Goal: Task Accomplishment & Management: Manage account settings

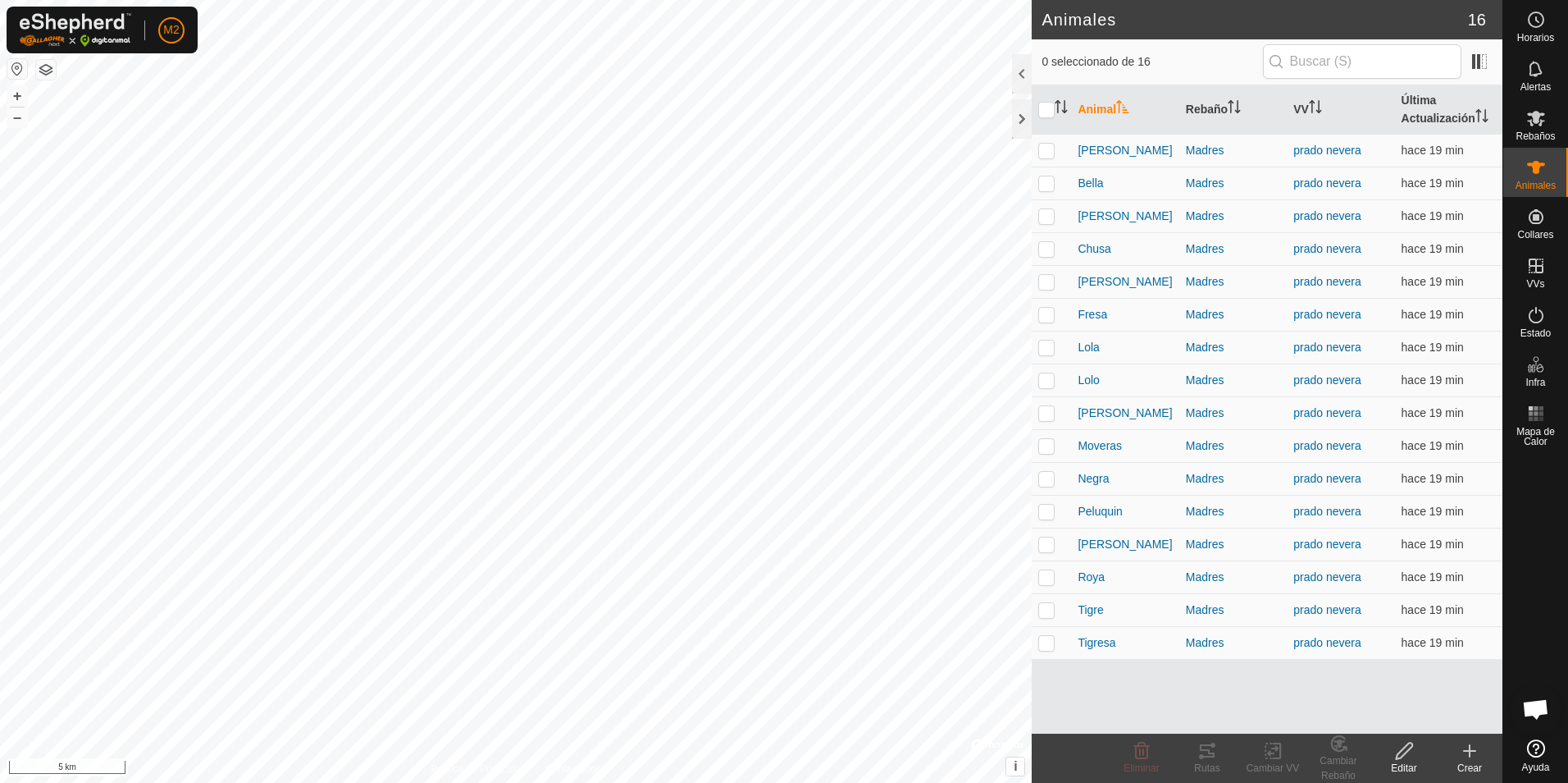
click at [15, 68] on button "button" at bounding box center [17, 69] width 19 height 19
checkbox input "true"
click at [589, 414] on div "Lola 0782147287 Madres prado nevera + – ⇧ i © Mapbox , © OpenStreetMap , Improv…" at bounding box center [515, 391] width 1032 height 783
checkbox input "true"
click at [580, 400] on div "Dora 3841936620 Madres prado nevera + – ⇧ i © Mapbox , © OpenStreetMap , Improv…" at bounding box center [515, 391] width 1032 height 783
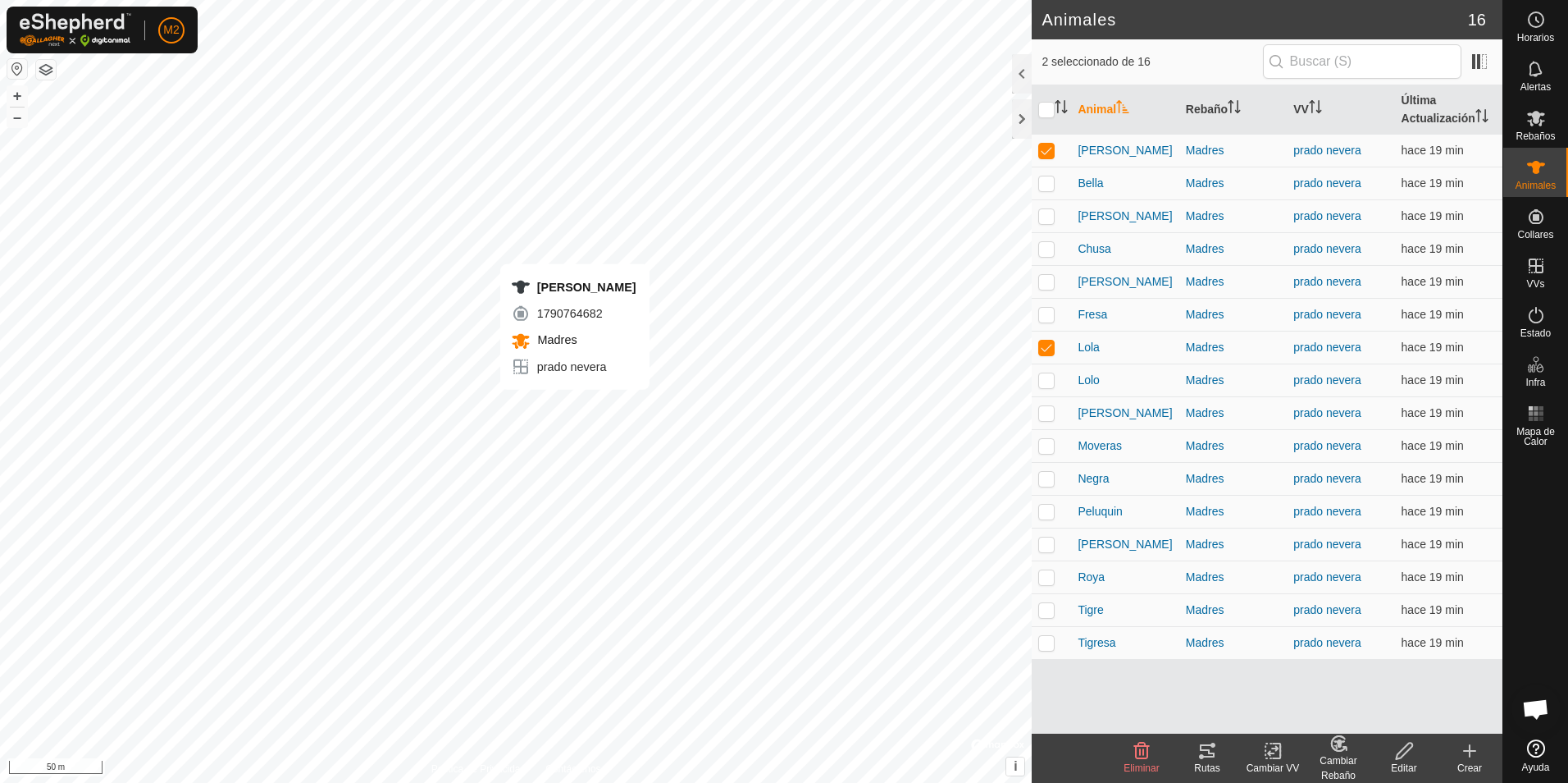
checkbox input "true"
click at [584, 380] on div "Lolo 1550158977 Madres prado nevera + – ⇧ i © Mapbox , © OpenStreetMap , Improv…" at bounding box center [515, 391] width 1032 height 783
checkbox input "true"
click at [562, 410] on div "Bella 2952334483 Madres prado nevera + – ⇧ i © Mapbox , © OpenStreetMap , Impro…" at bounding box center [515, 391] width 1032 height 783
checkbox input "true"
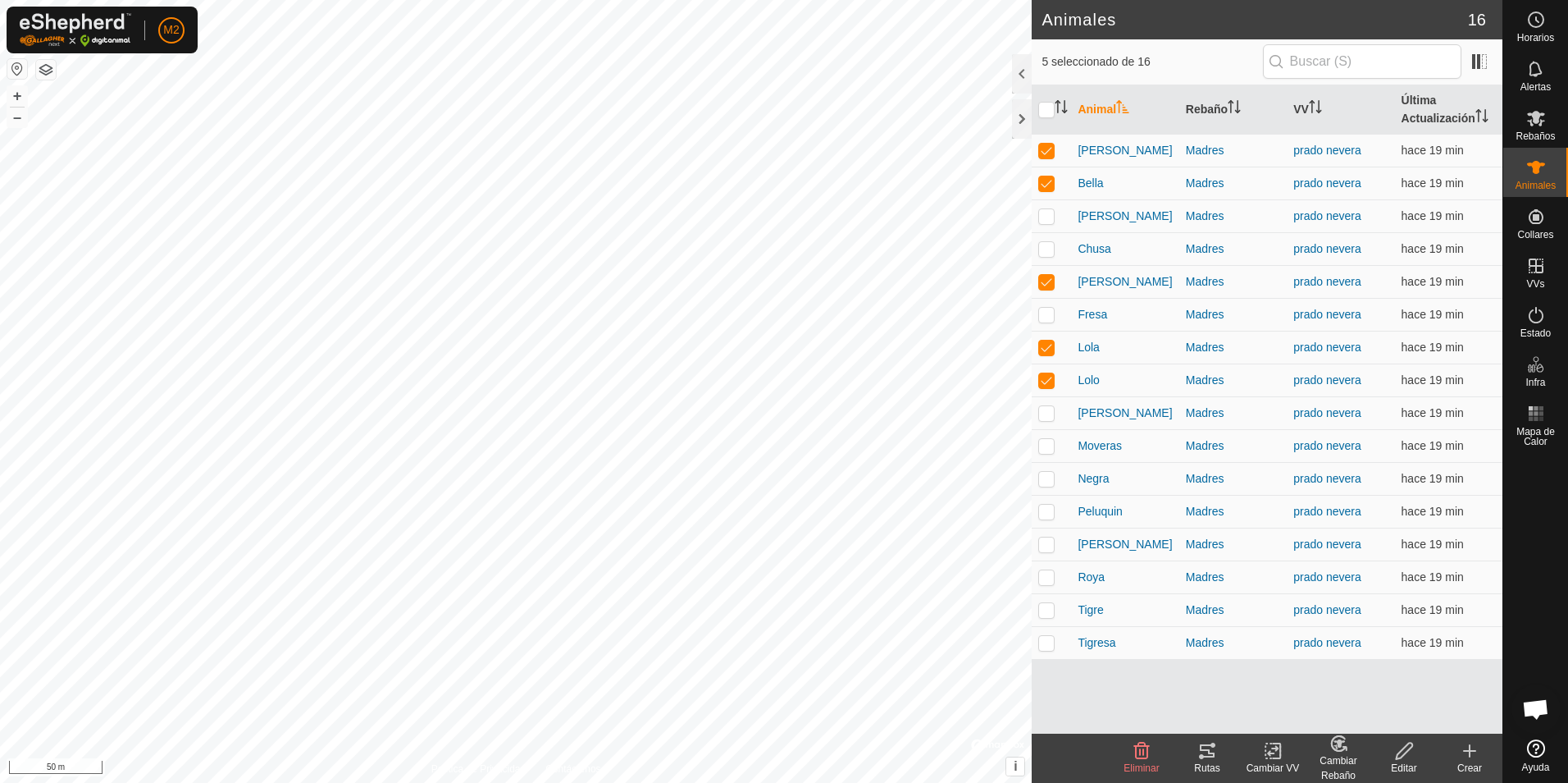
click at [550, 407] on div "Moveras 3918606106 Madres prado nevera + – ⇧ i © Mapbox , © OpenStreetMap , Imp…" at bounding box center [515, 391] width 1032 height 783
checkbox input "true"
click at [546, 421] on div "Fresa 1613913867 Madres prado nevera + – ⇧ i © Mapbox , © OpenStreetMap , Impro…" at bounding box center [515, 391] width 1032 height 783
checkbox input "true"
click at [1204, 757] on icon at bounding box center [1207, 750] width 19 height 19
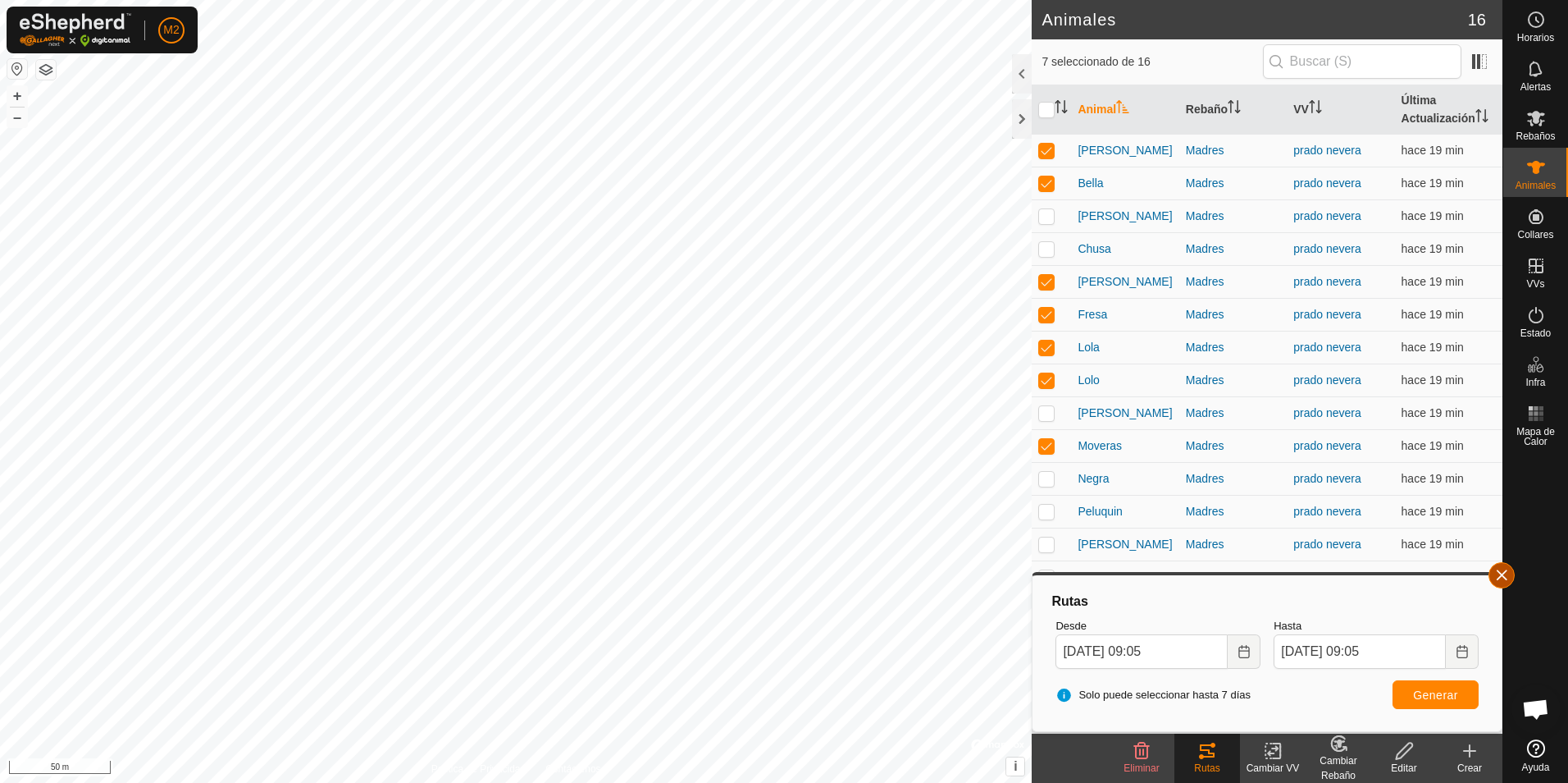
click at [1501, 576] on button "button" at bounding box center [1502, 576] width 26 height 26
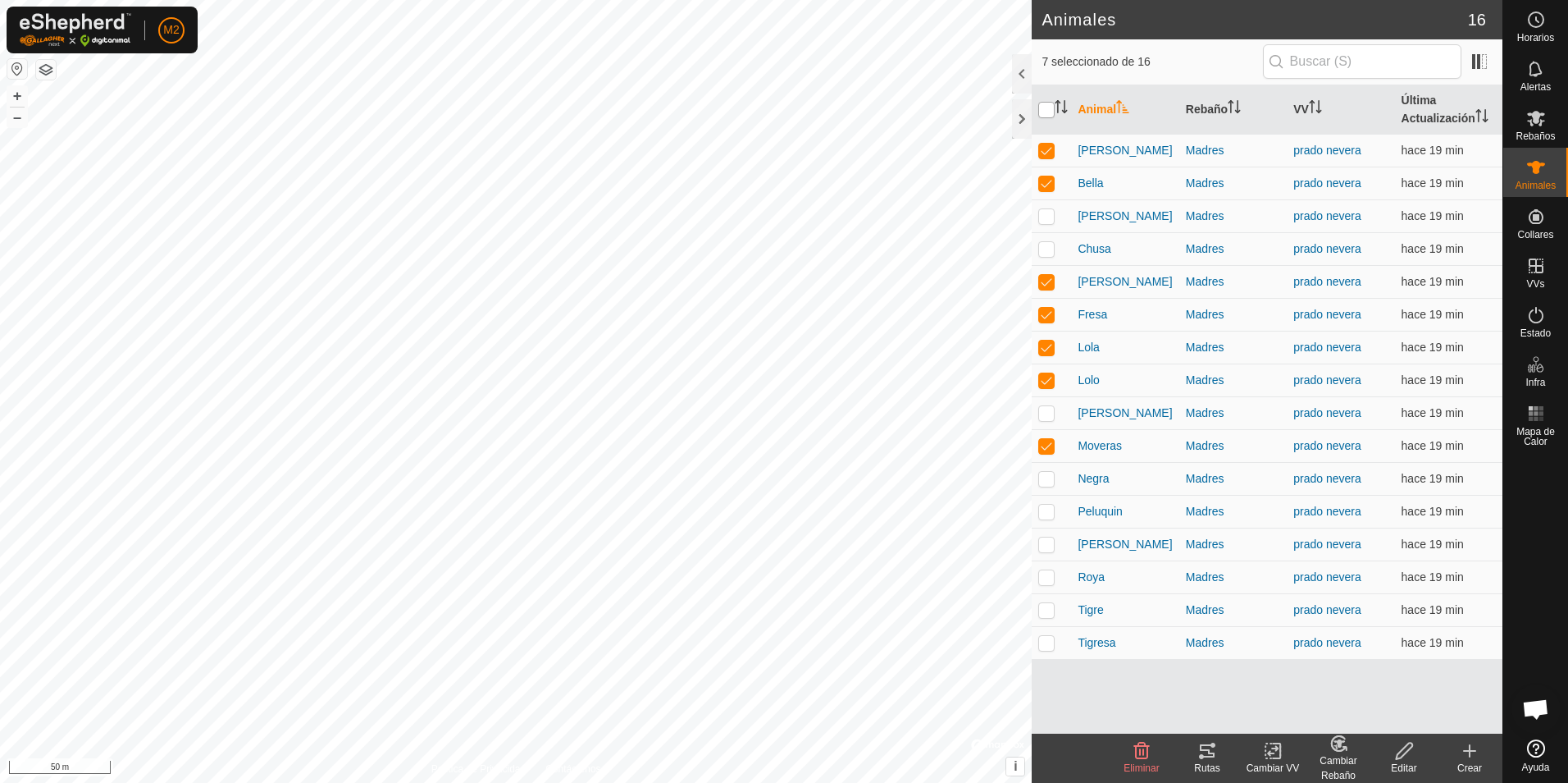
click at [1043, 109] on input "checkbox" at bounding box center [1046, 109] width 17 height 17
checkbox input "true"
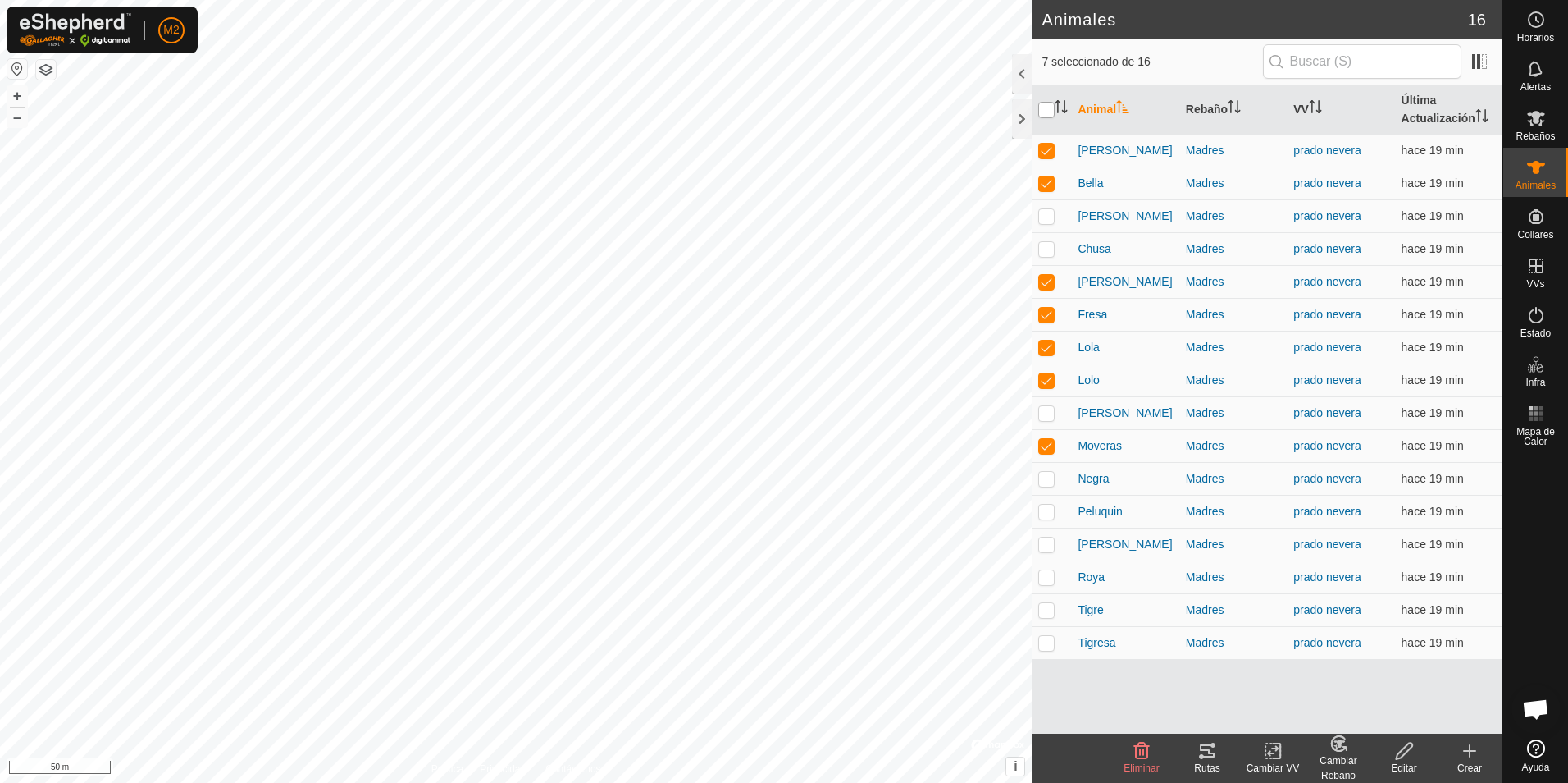
checkbox input "true"
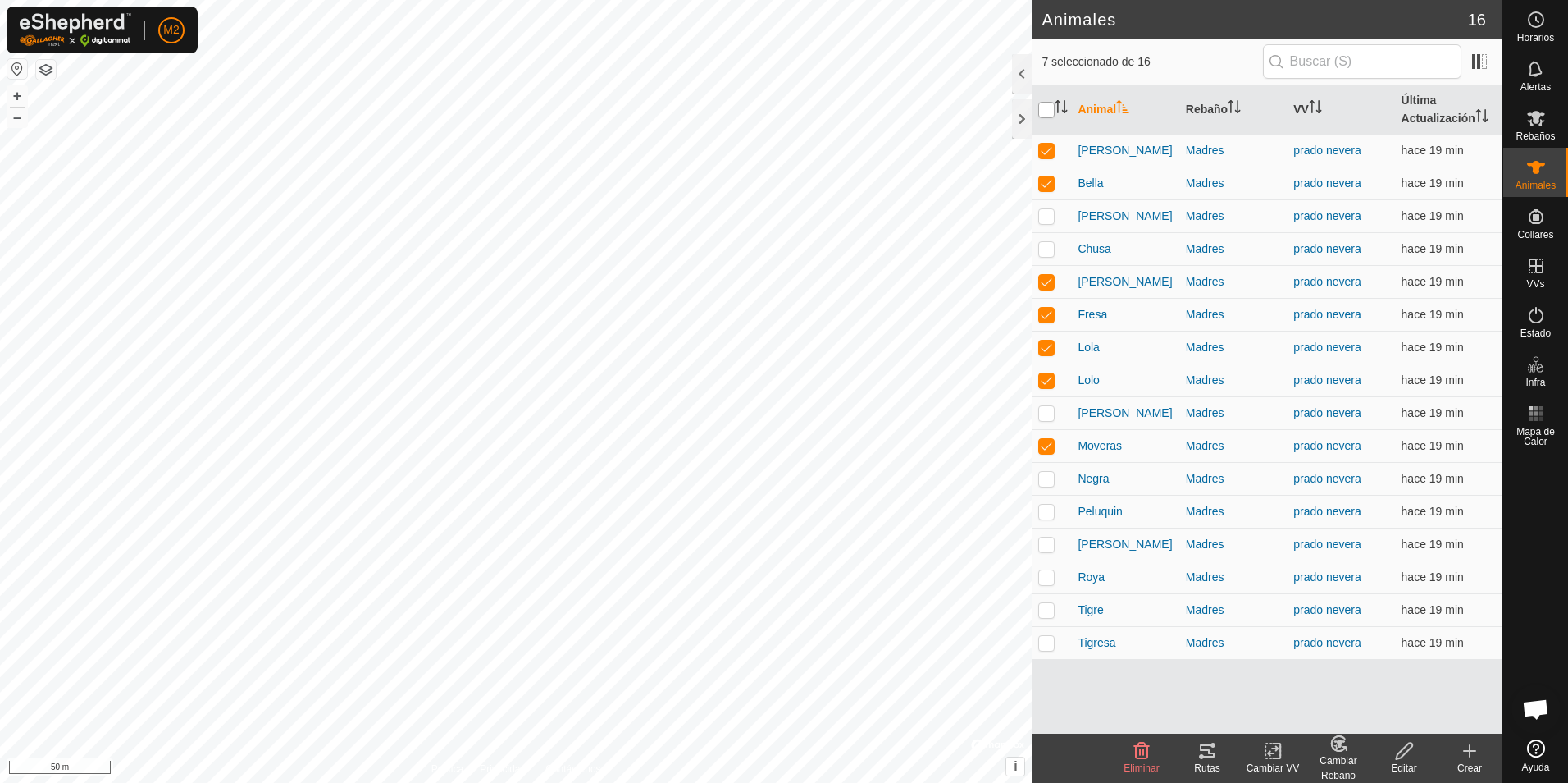
checkbox input "true"
click at [1043, 109] on input "checkbox" at bounding box center [1046, 109] width 17 height 17
checkbox input "false"
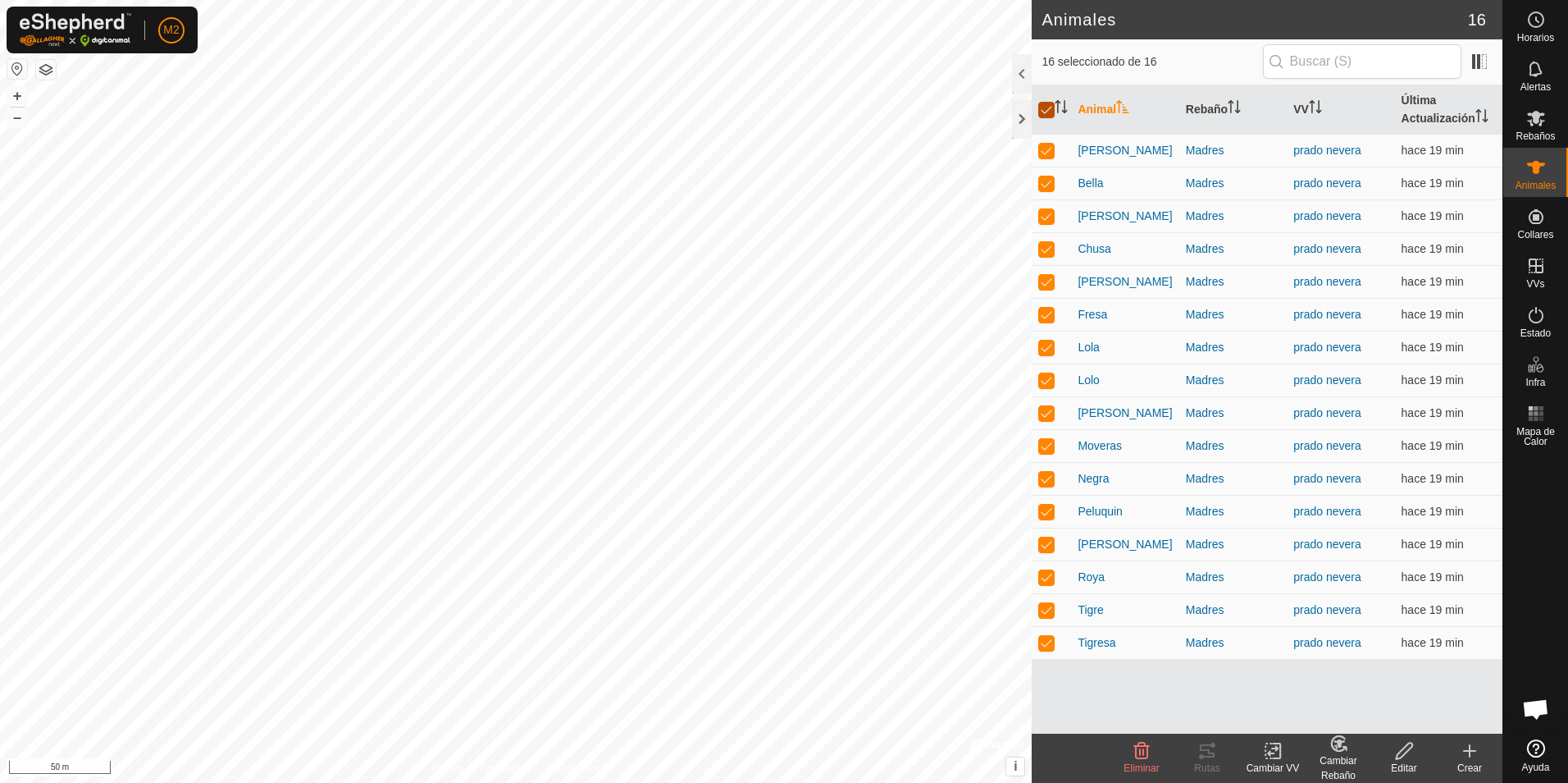
checkbox input "false"
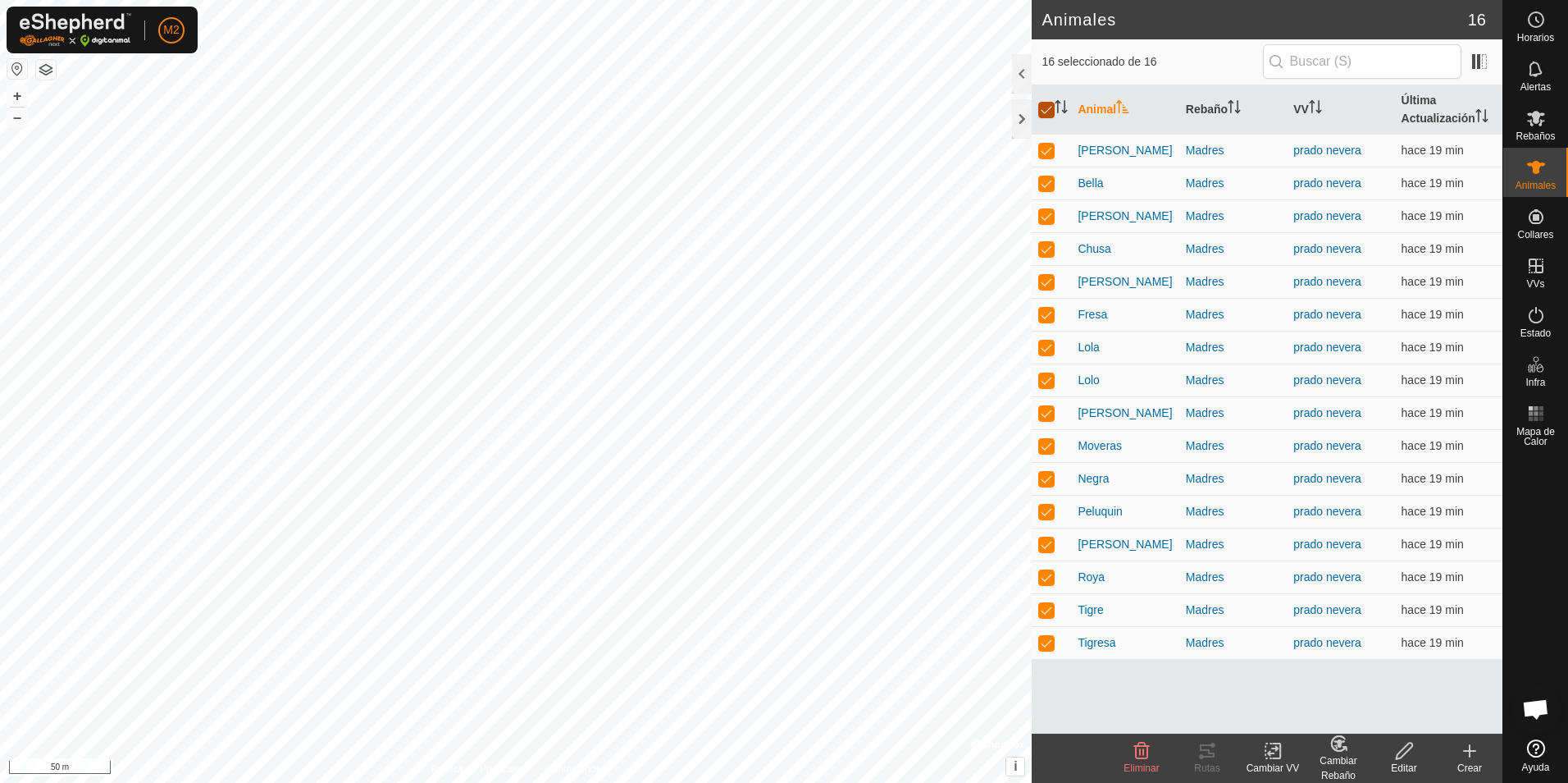
checkbox input "false"
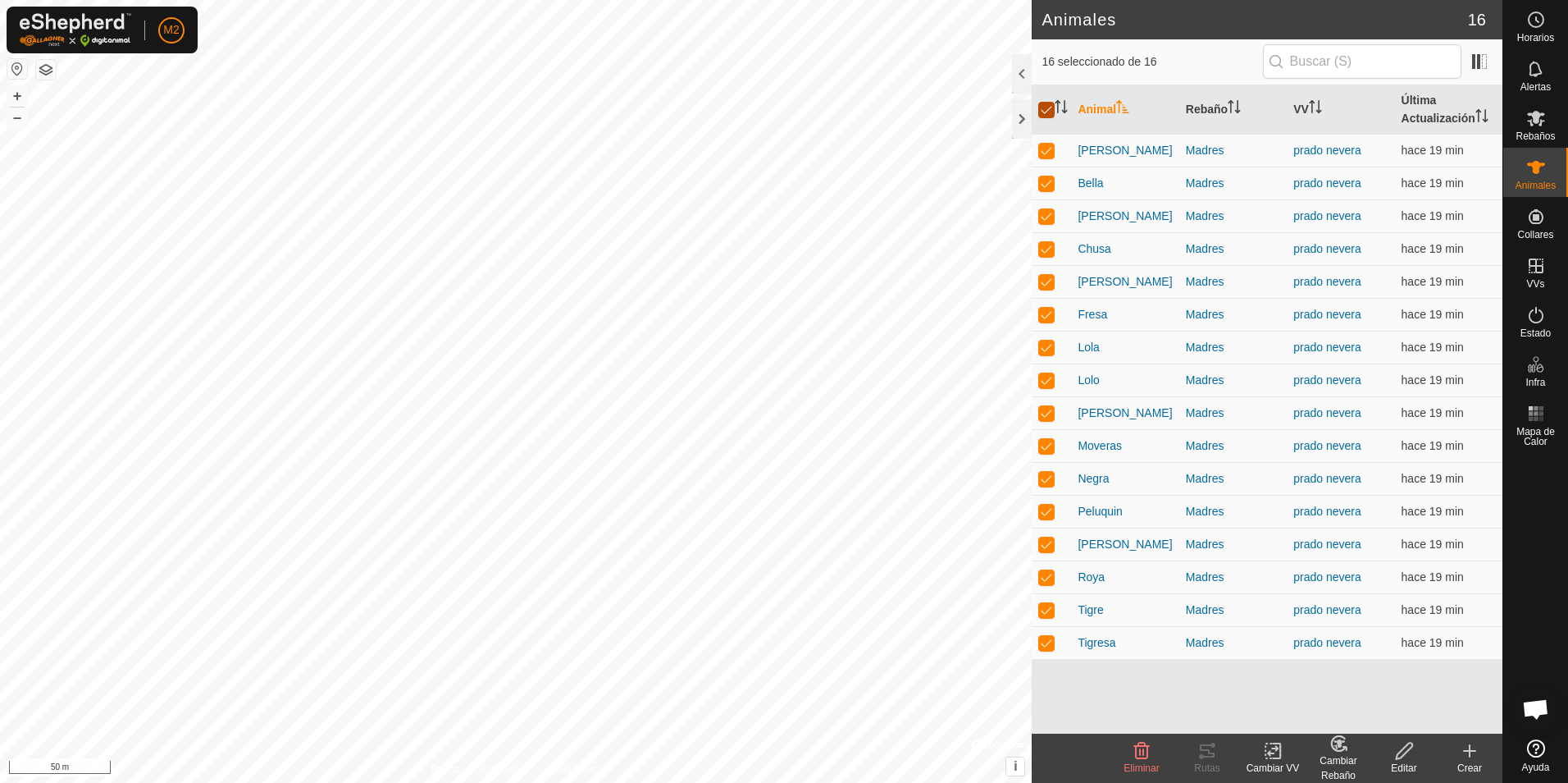
checkbox input "false"
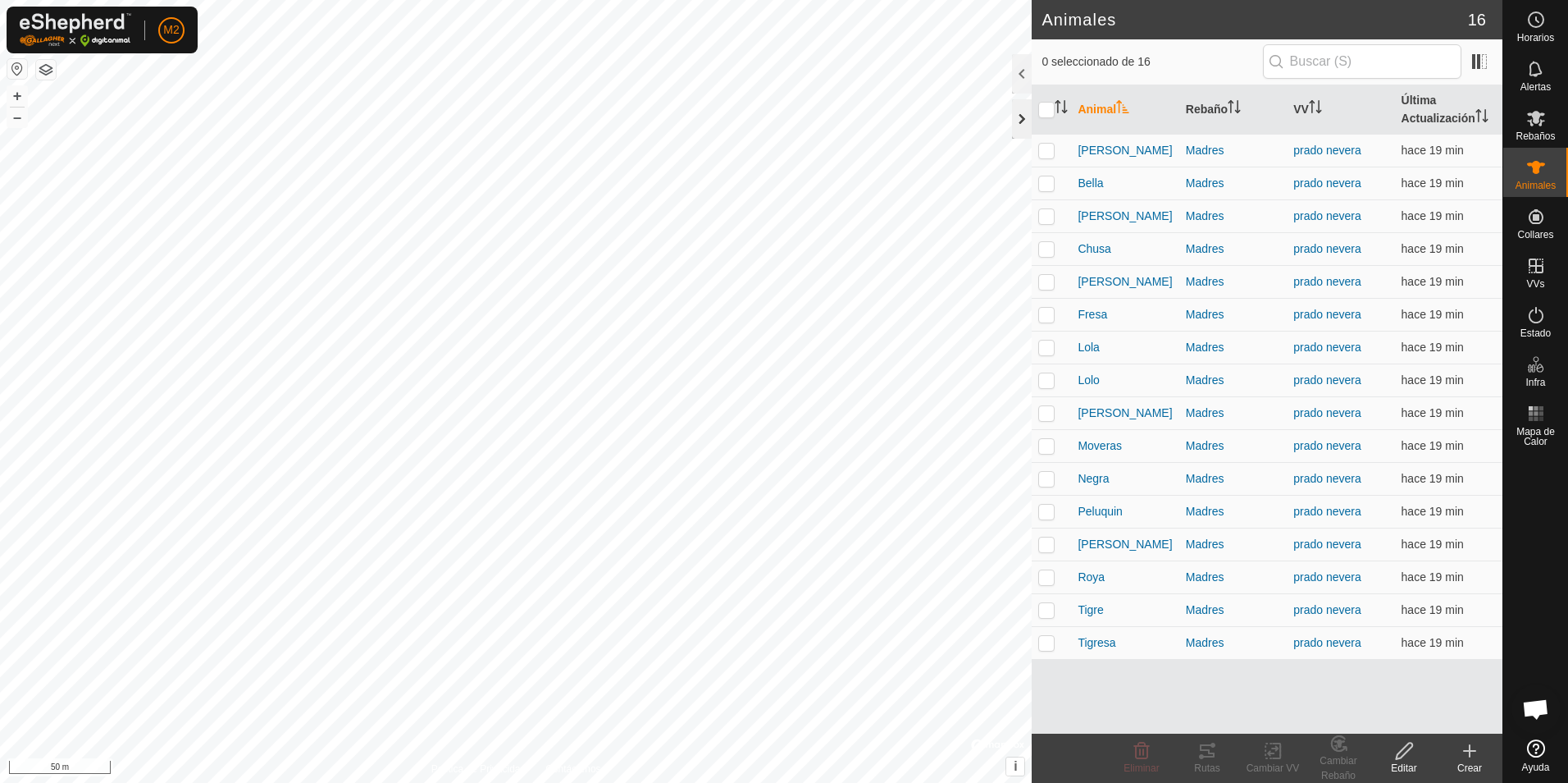
checkbox input "true"
click at [603, 206] on div "Rizo 2068202513 Madres prado nevera + – ⇧ i © Mapbox , © OpenStreetMap , Improv…" at bounding box center [515, 391] width 1032 height 783
checkbox input "true"
click at [1211, 751] on icon at bounding box center [1207, 750] width 19 height 19
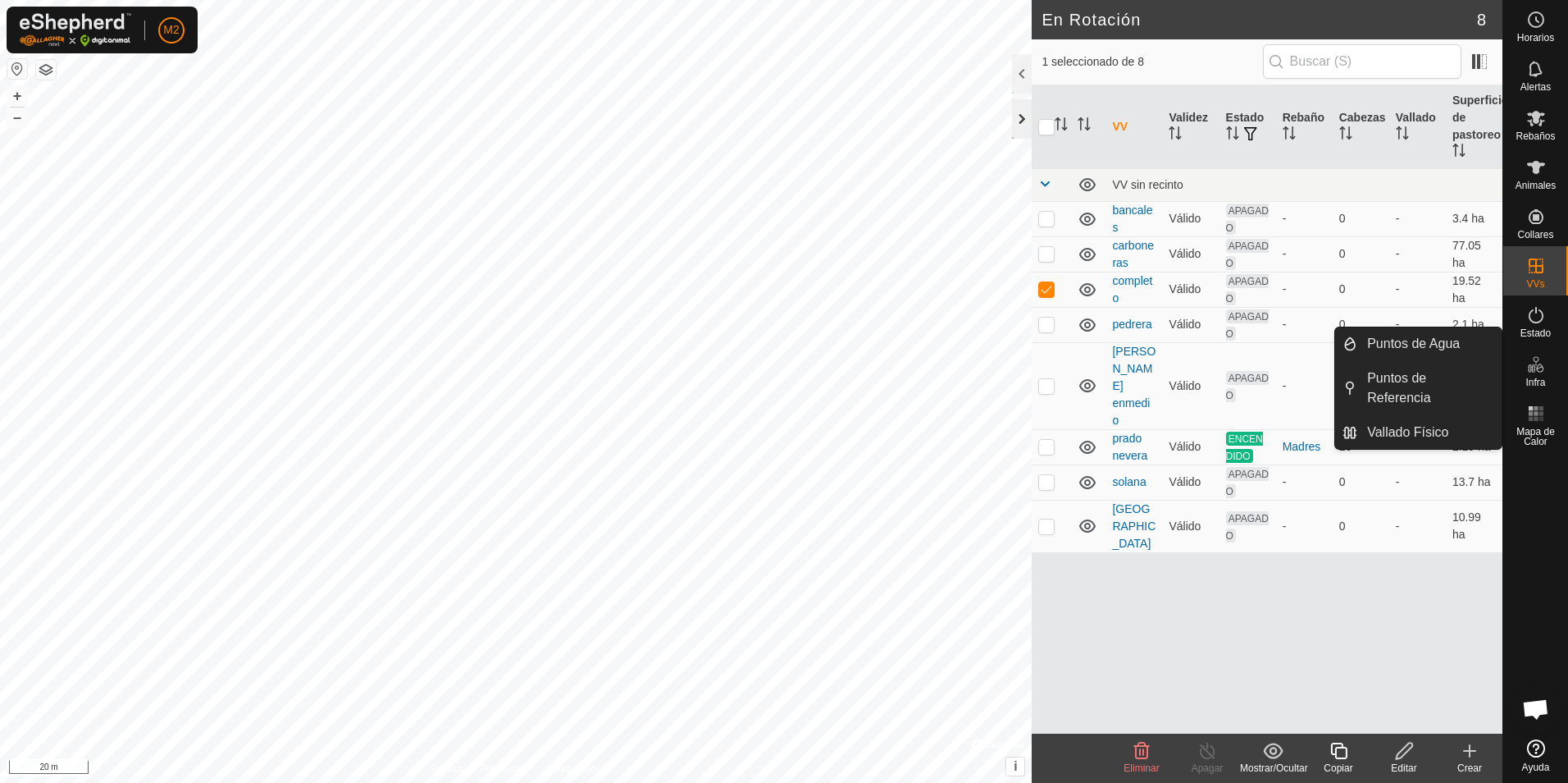
click at [1023, 122] on div at bounding box center [1022, 118] width 19 height 40
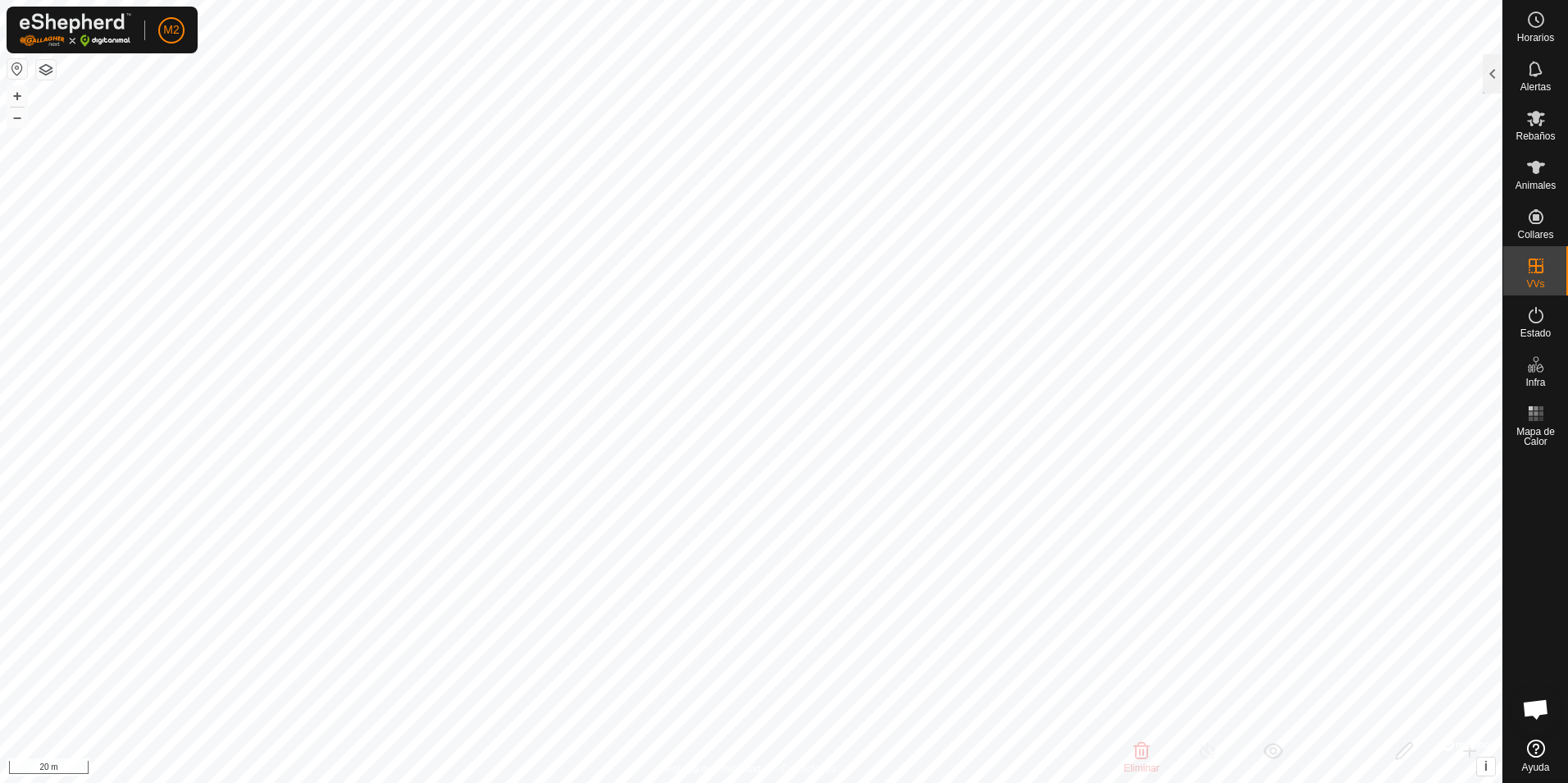
checkbox input "false"
checkbox input "true"
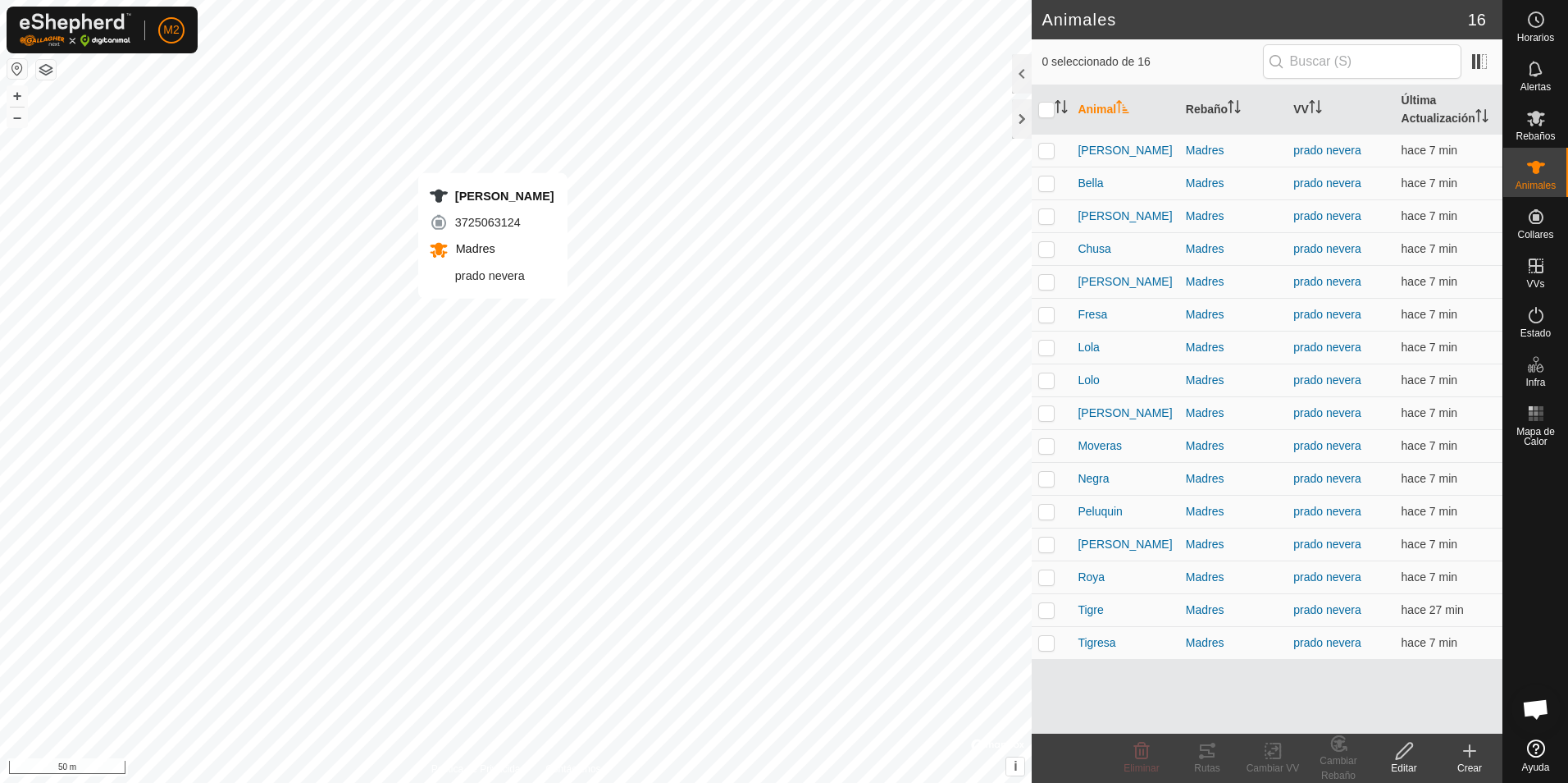
checkbox input "true"
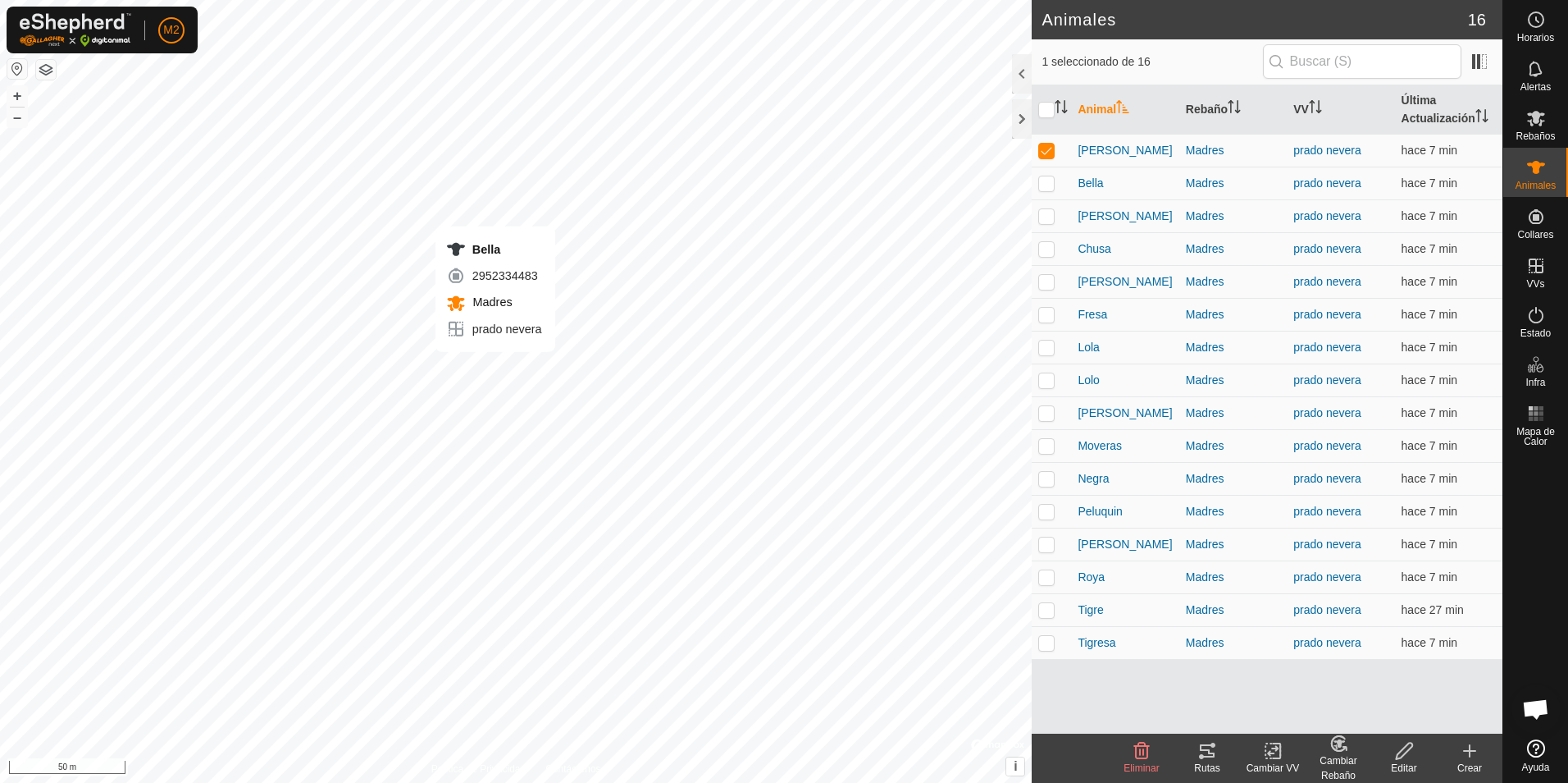
click at [495, 368] on div "[PERSON_NAME] 2952334483 Madres [PERSON_NAME] + – ⇧ i © Mapbox , © OpenStreetMa…" at bounding box center [515, 391] width 1032 height 783
checkbox input "true"
click at [471, 365] on div "Dora 3841936620 Madres prado nevera + – ⇧ i © Mapbox , © OpenStreetMap , Improv…" at bounding box center [515, 391] width 1032 height 783
checkbox input "true"
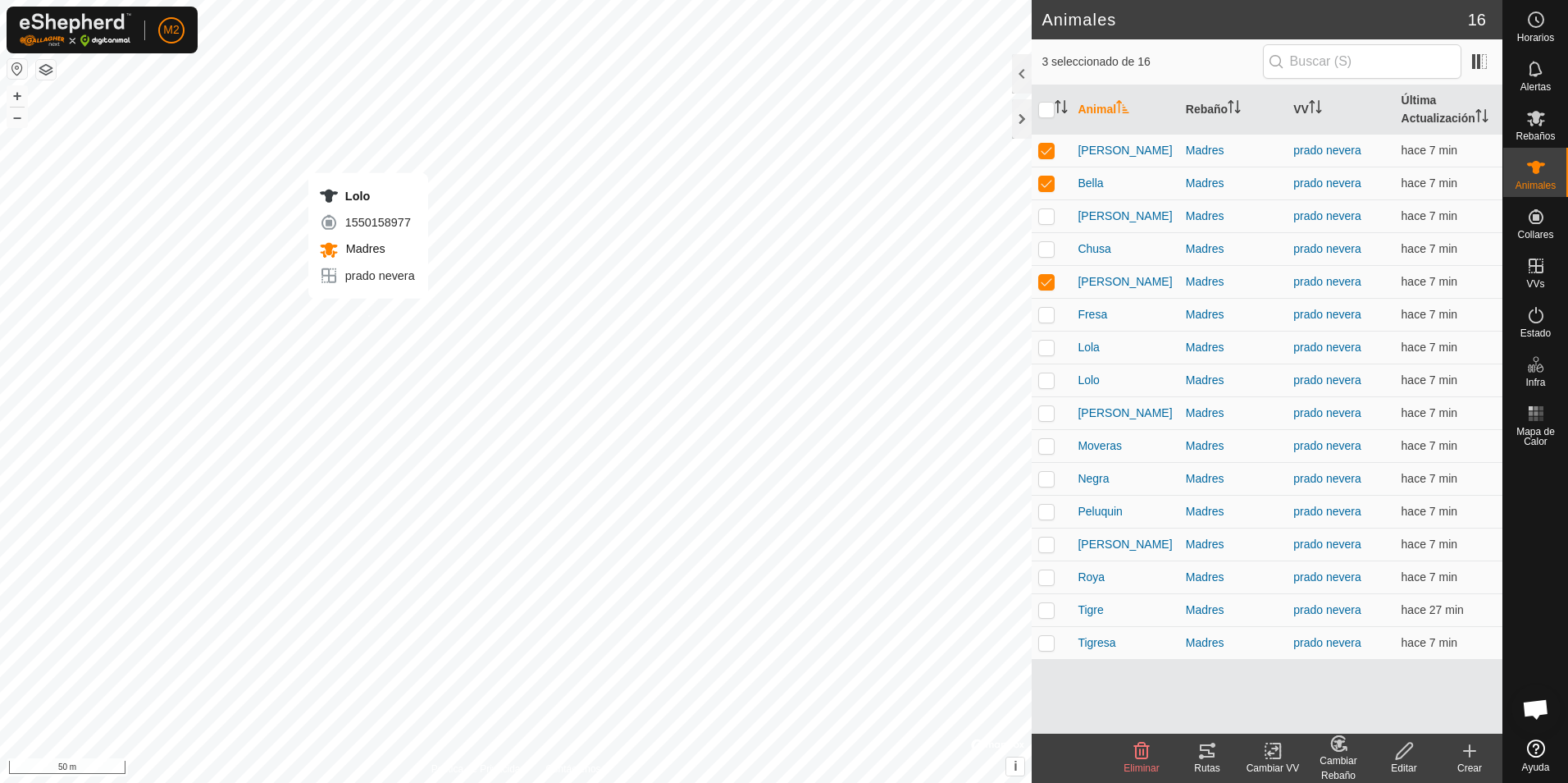
click at [368, 315] on div "Lolo 1550158977 Madres prado nevera + – ⇧ i © Mapbox , © OpenStreetMap , Improv…" at bounding box center [515, 391] width 1032 height 783
checkbox input "true"
click at [349, 301] on div "Moveras 3918606106 Madres prado nevera + – ⇧ i © Mapbox , © OpenStreetMap , Imp…" at bounding box center [515, 391] width 1032 height 783
checkbox input "true"
click at [420, 380] on div "Fresa 1613913867 Madres prado nevera + – ⇧ i © Mapbox , © OpenStreetMap , Impro…" at bounding box center [515, 391] width 1032 height 783
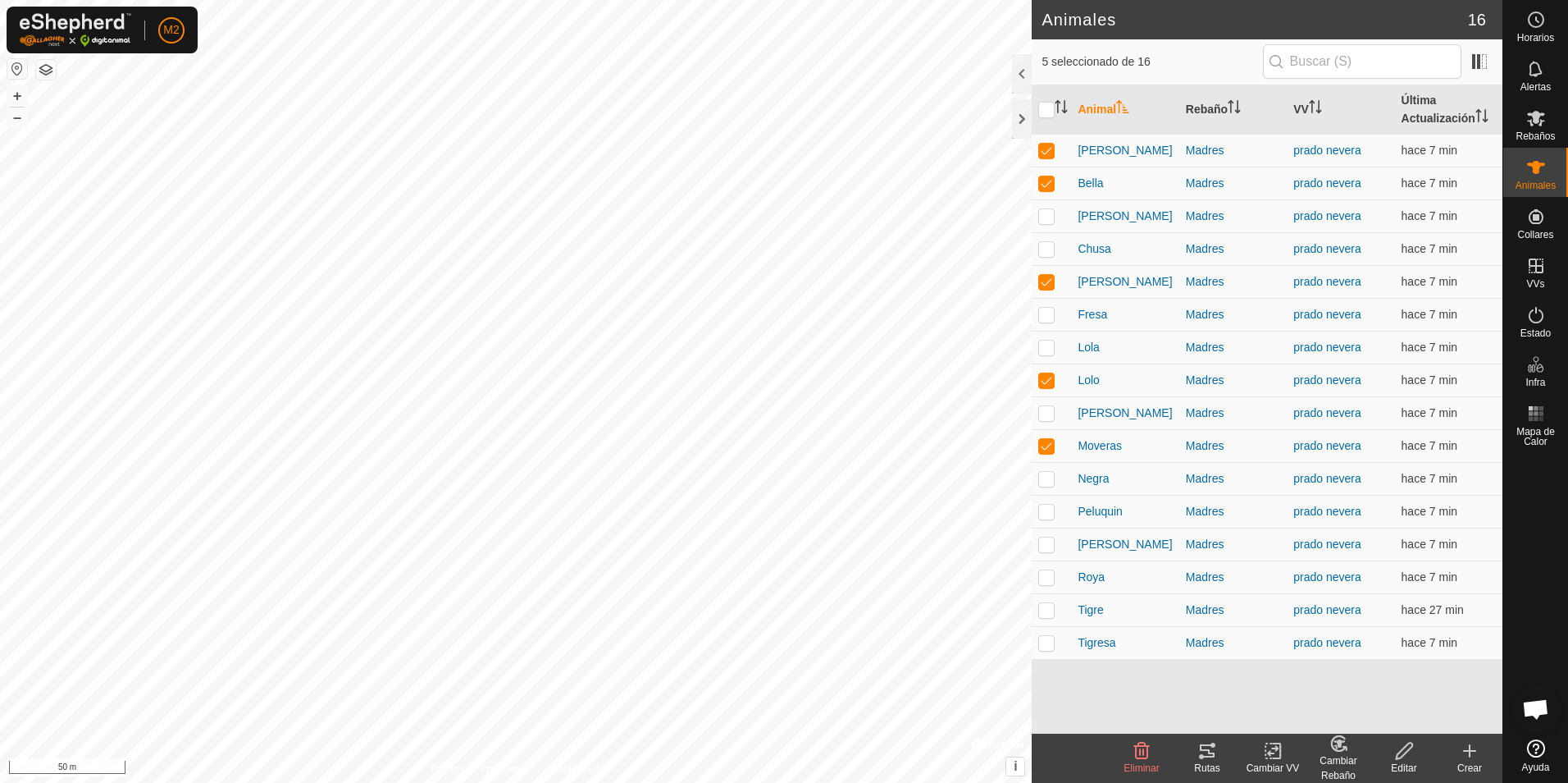
checkbox input "true"
click at [469, 385] on div "Lola 0782147287 Madres prado nevera + – ⇧ i © Mapbox , © OpenStreetMap , Improv…" at bounding box center [515, 391] width 1032 height 783
checkbox input "true"
click at [463, 403] on div "Carla 1790764682 Madres prado nevera + – ⇧ i © Mapbox , © OpenStreetMap , Impro…" at bounding box center [515, 391] width 1032 height 783
checkbox input "true"
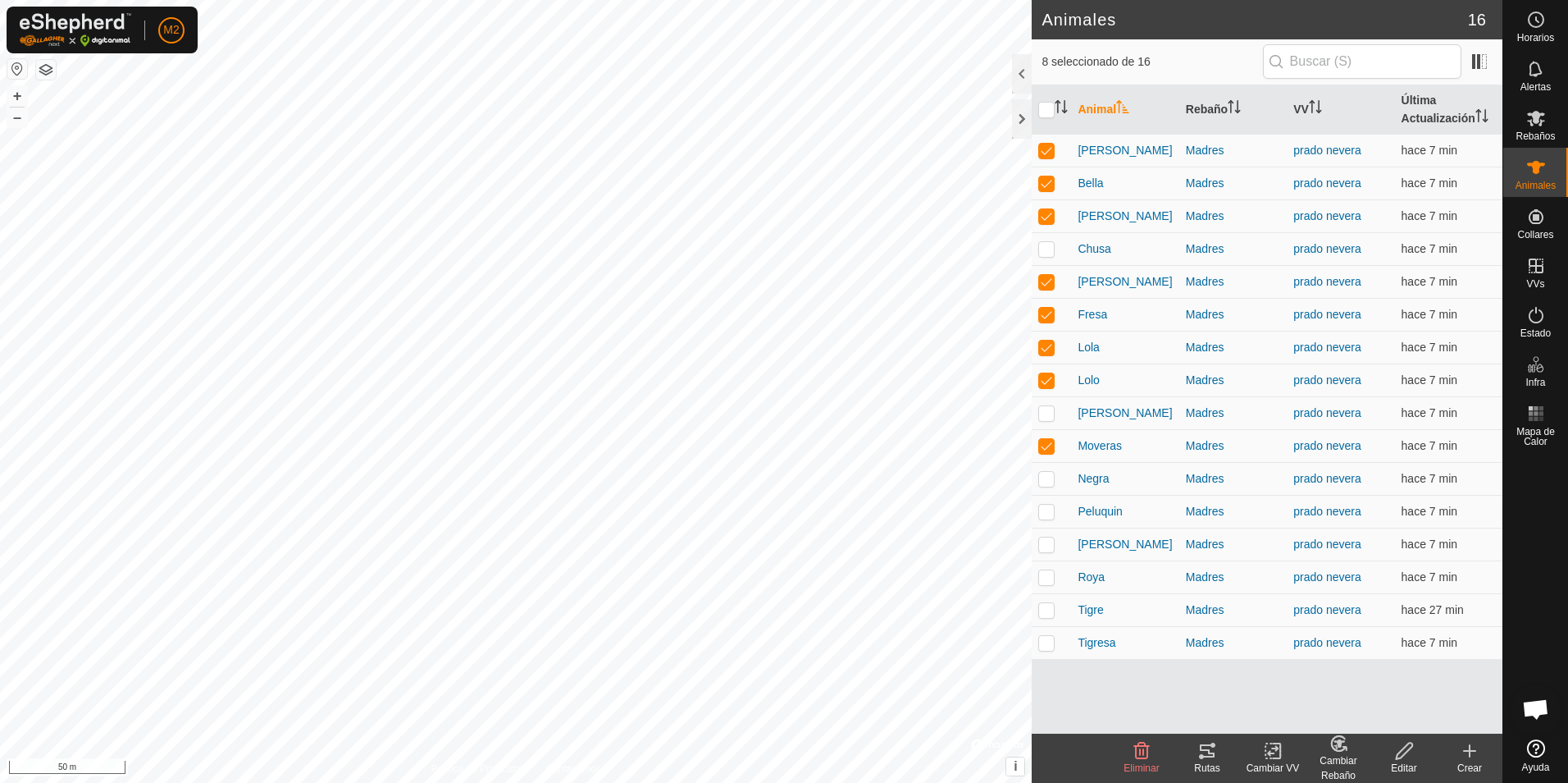
click at [1202, 757] on icon at bounding box center [1207, 750] width 15 height 13
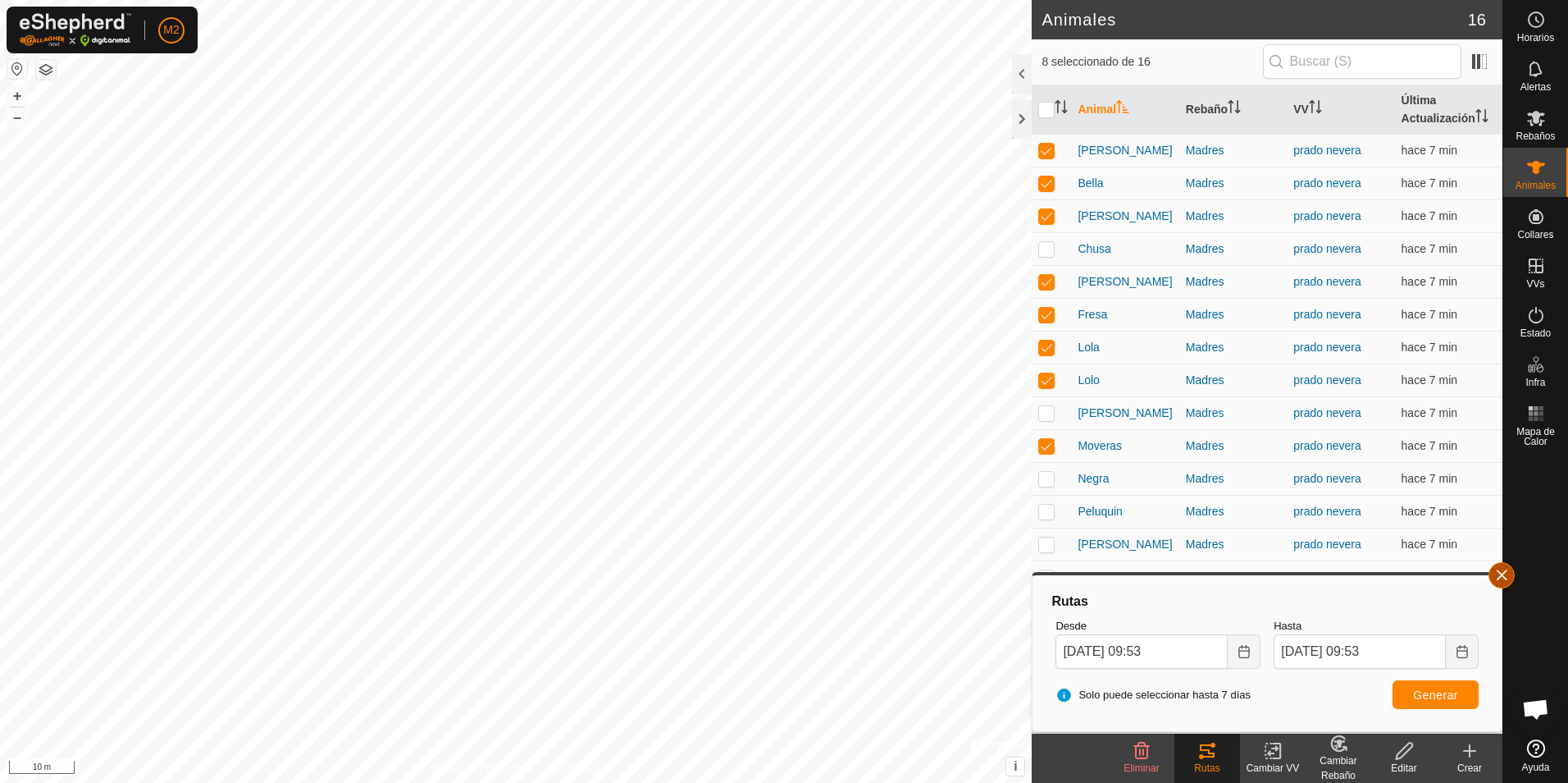
click at [1508, 583] on button "button" at bounding box center [1502, 576] width 26 height 26
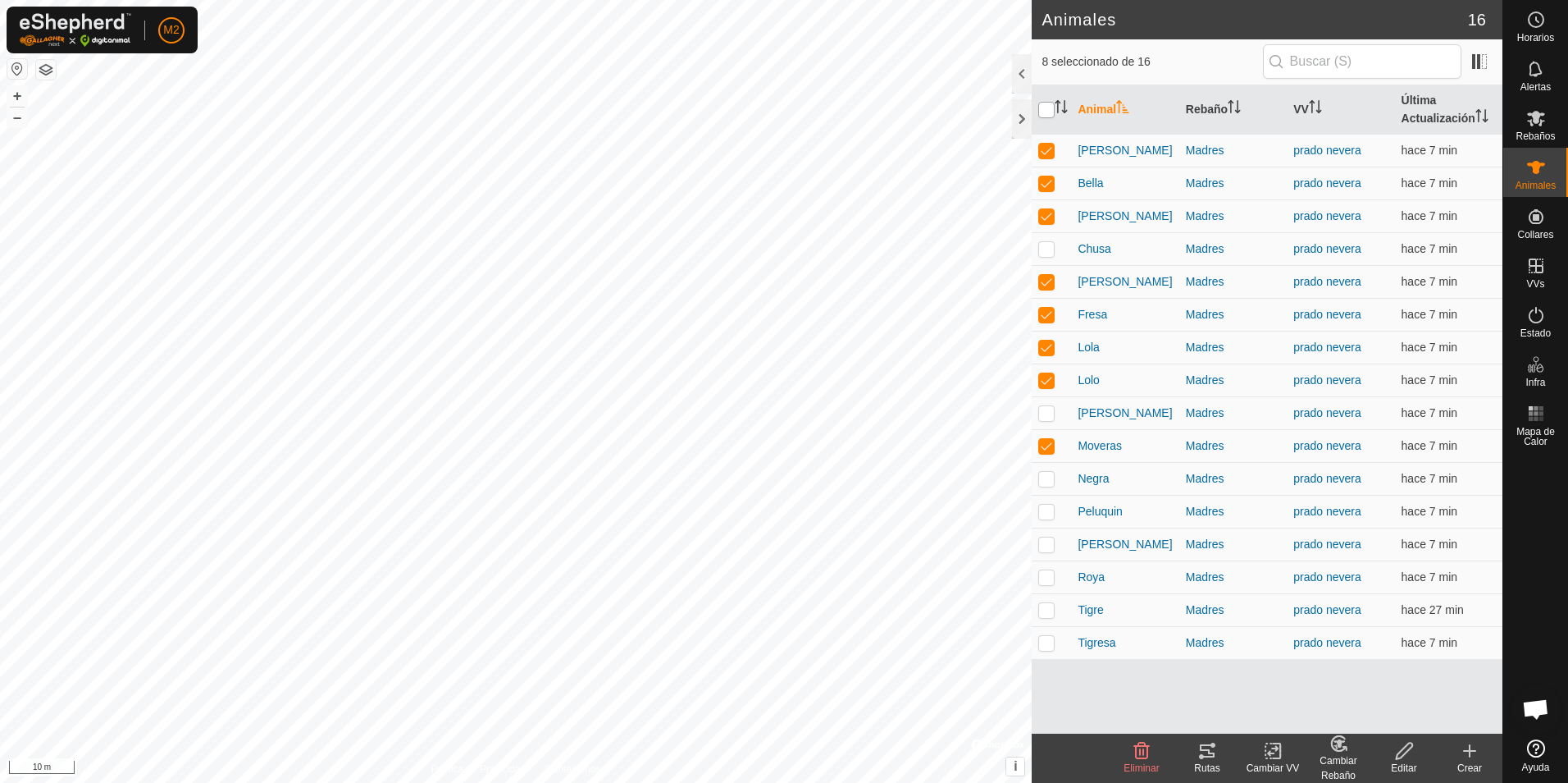
click at [1043, 109] on input "checkbox" at bounding box center [1046, 109] width 17 height 17
checkbox input "true"
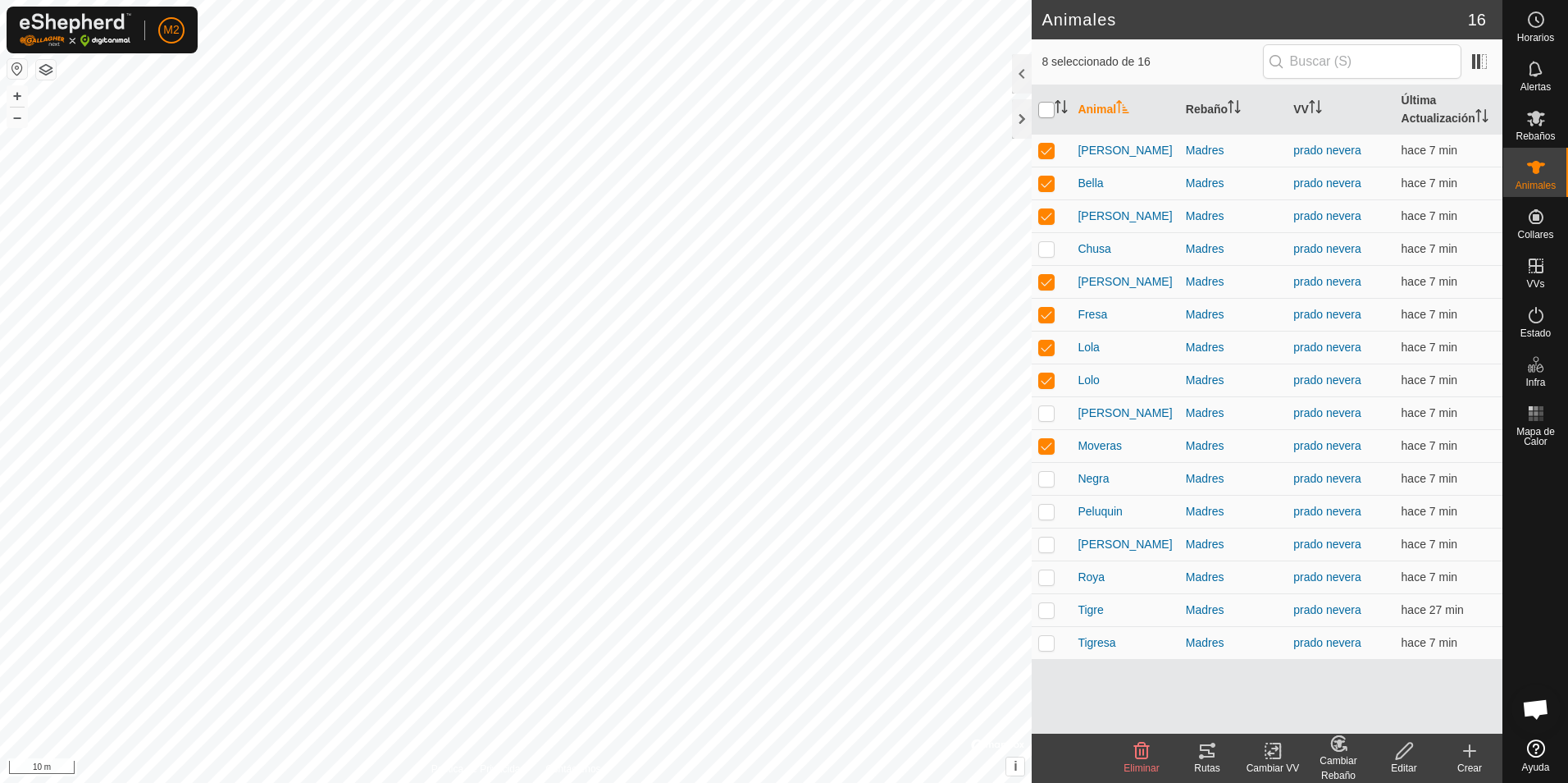
checkbox input "true"
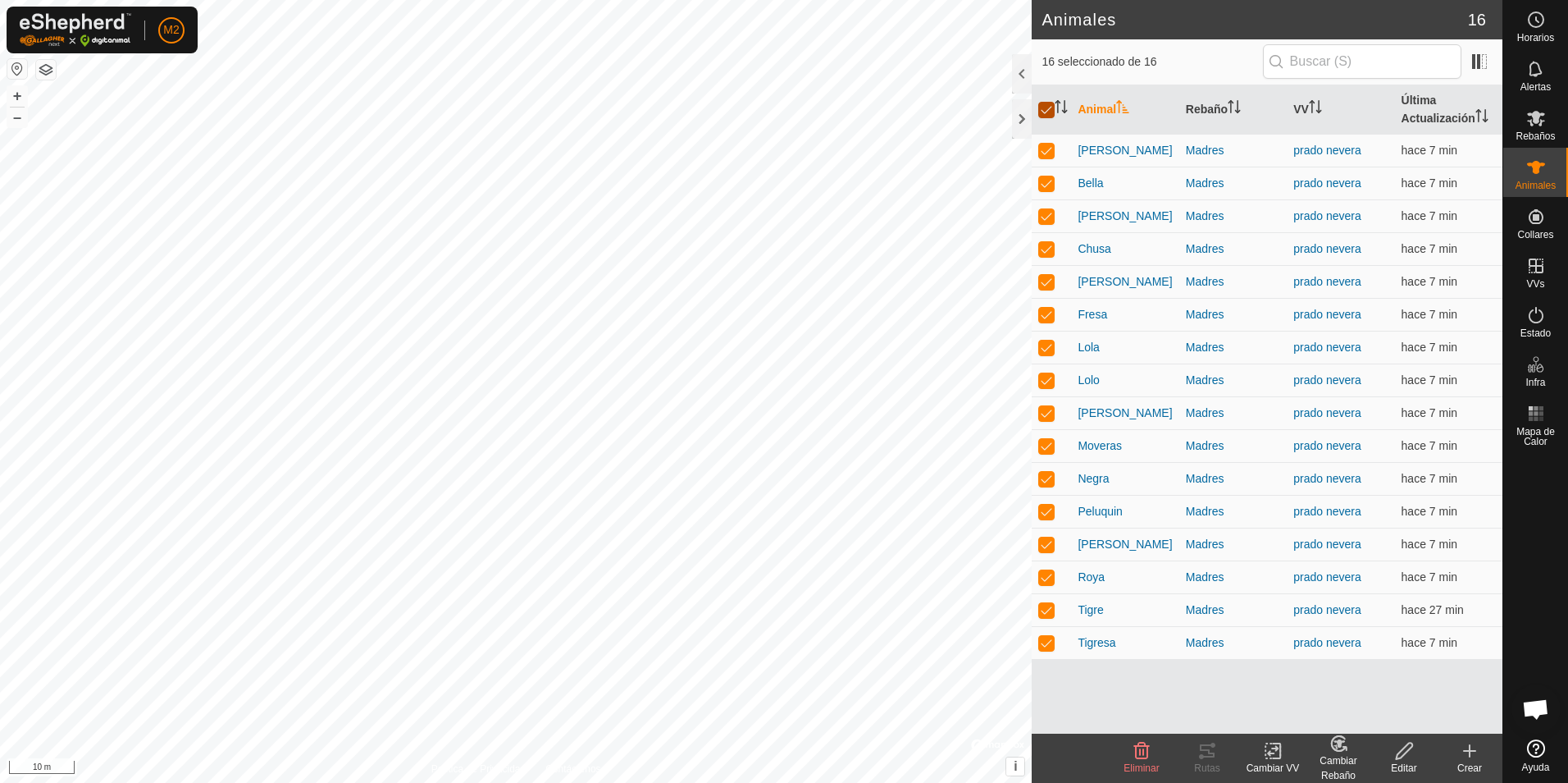
click at [1043, 109] on input "checkbox" at bounding box center [1046, 109] width 17 height 17
checkbox input "false"
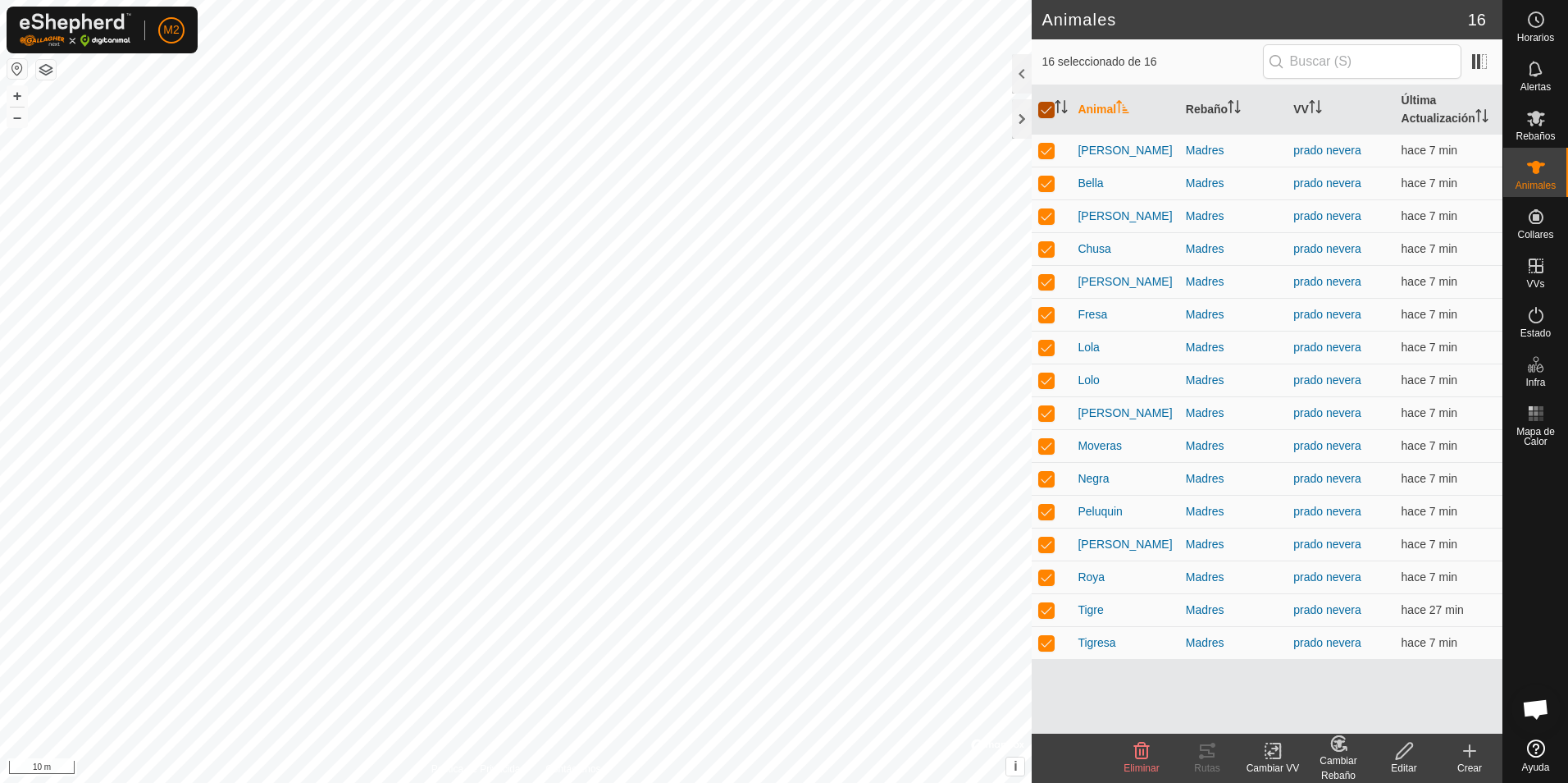
checkbox input "false"
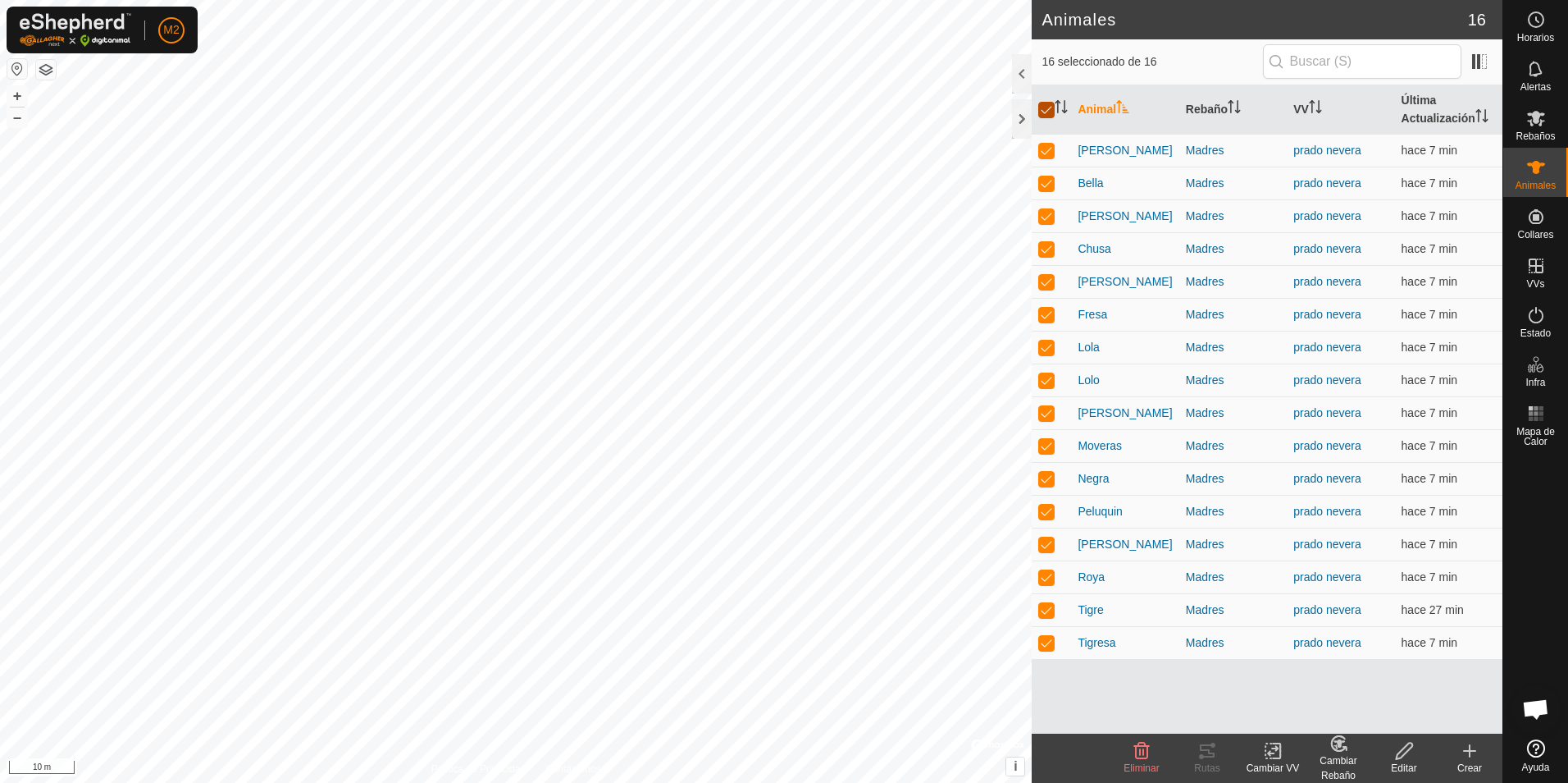
checkbox input "false"
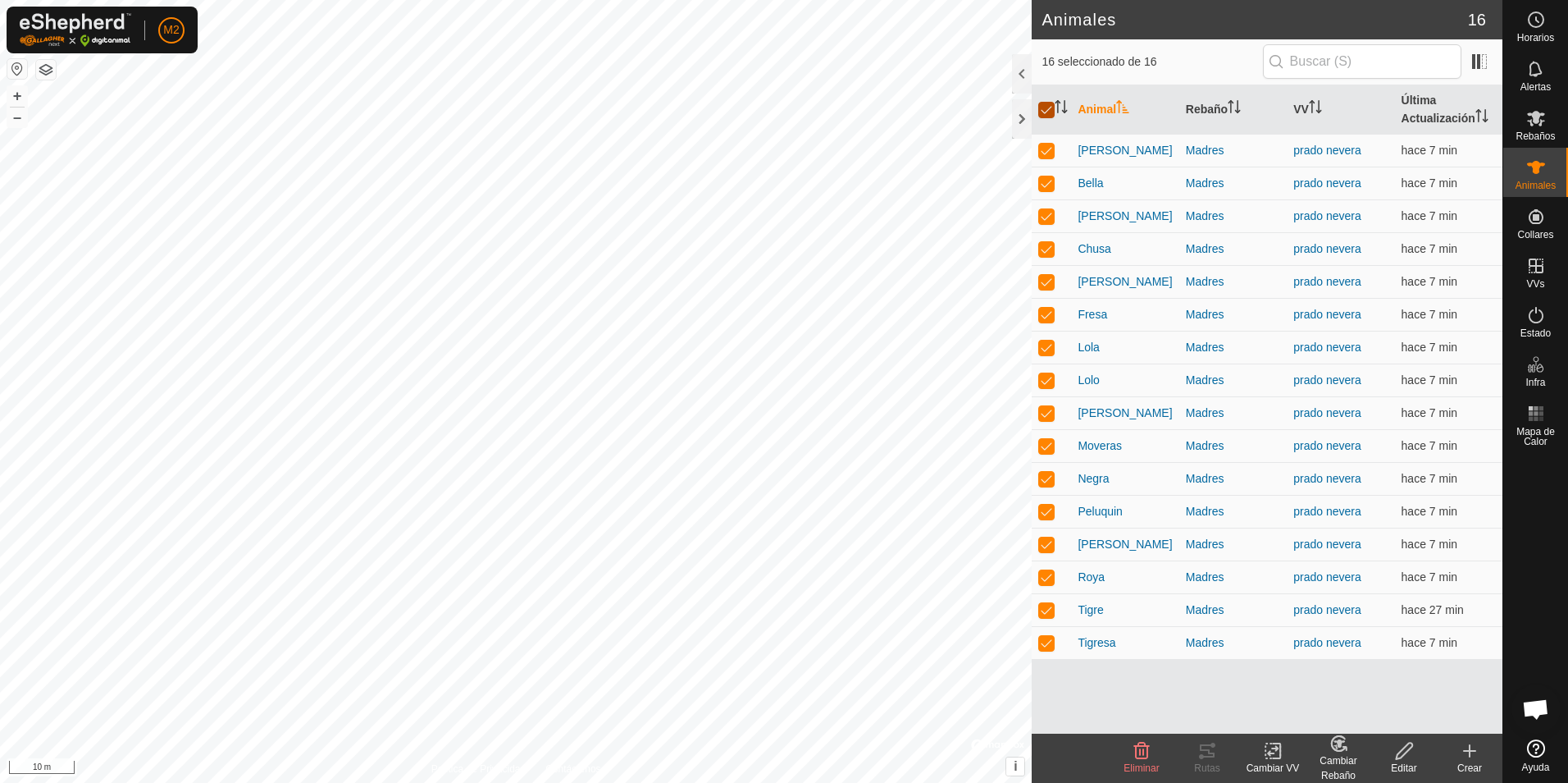
checkbox input "false"
